Goal: Navigation & Orientation: Find specific page/section

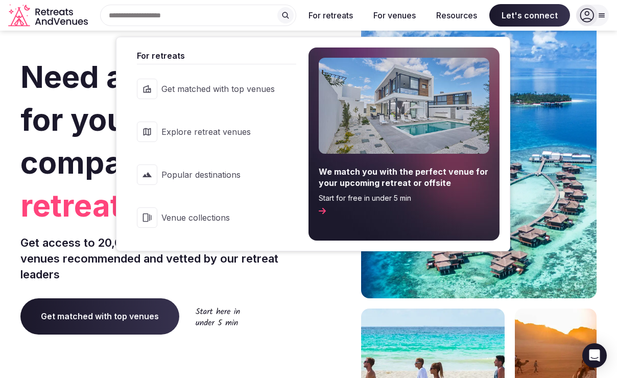
click at [221, 132] on span "Explore retreat venues" at bounding box center [217, 131] width 113 height 11
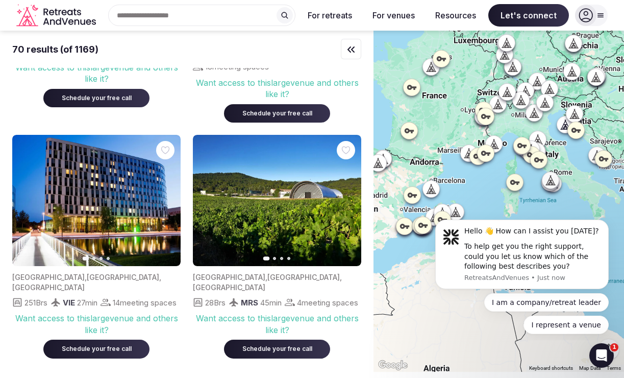
scroll to position [3805, 0]
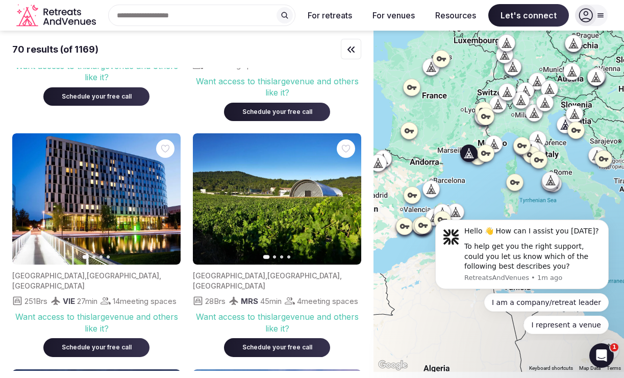
click at [346, 195] on icon "button" at bounding box center [347, 199] width 8 height 8
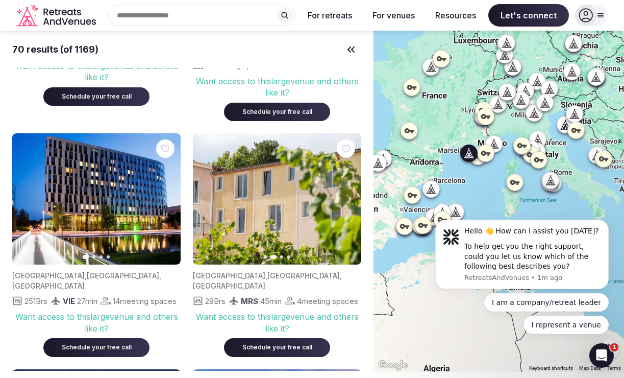
click at [346, 195] on icon "button" at bounding box center [347, 199] width 8 height 8
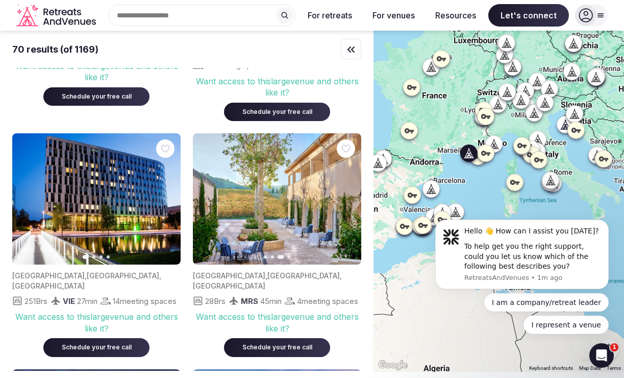
click at [345, 195] on icon "button" at bounding box center [347, 199] width 8 height 8
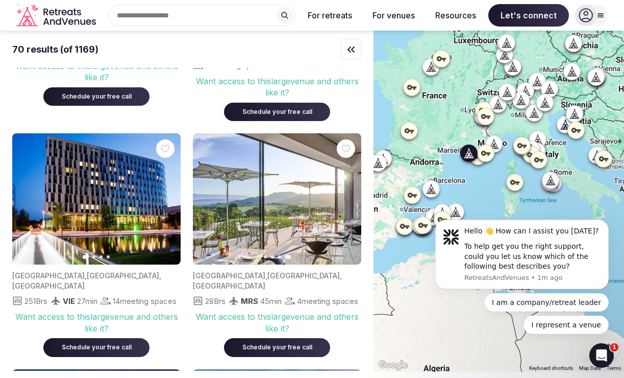
click at [209, 195] on icon "button" at bounding box center [207, 199] width 8 height 8
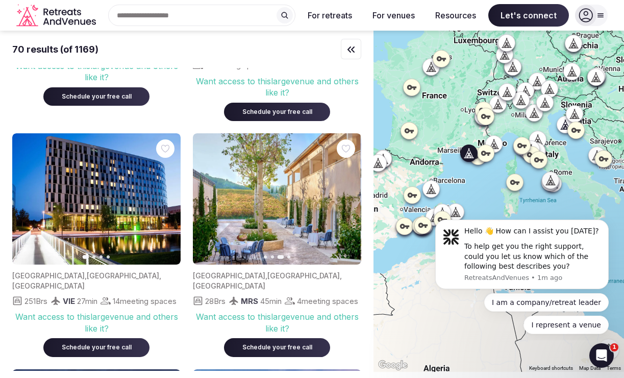
click at [209, 195] on icon "button" at bounding box center [207, 199] width 8 height 8
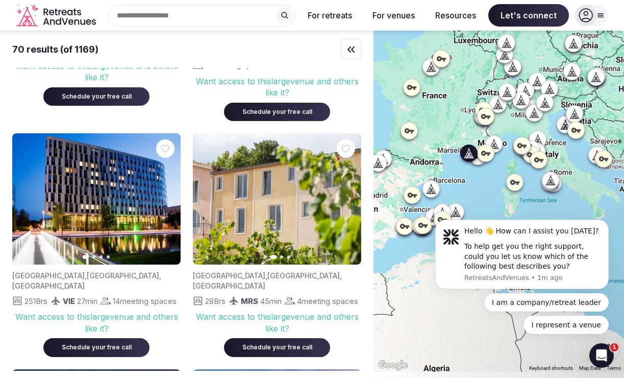
click at [209, 195] on icon "button" at bounding box center [207, 199] width 8 height 8
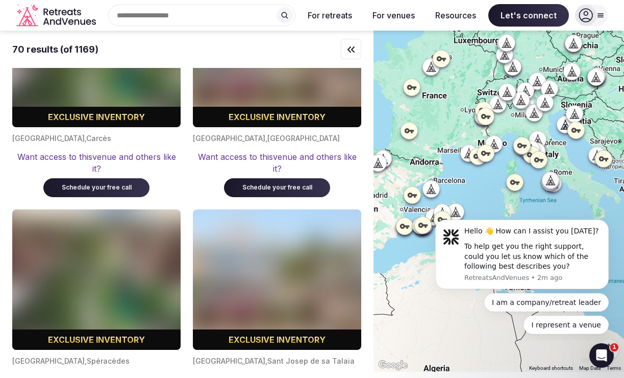
scroll to position [6115, 0]
